Goal: Information Seeking & Learning: Learn about a topic

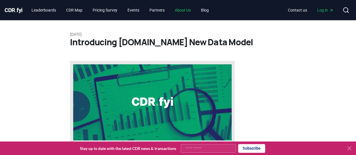
click at [187, 12] on link "About Us" at bounding box center [182, 10] width 25 height 10
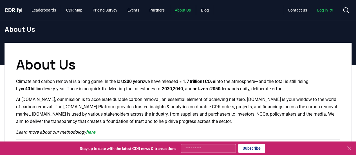
scroll to position [28, 0]
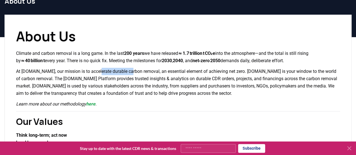
drag, startPoint x: 95, startPoint y: 72, endPoint x: 129, endPoint y: 72, distance: 34.1
click at [129, 72] on p "At CDR.fyi, our mission is to accelerate durable carbon removal, an essential e…" at bounding box center [178, 82] width 324 height 29
